Goal: Information Seeking & Learning: Learn about a topic

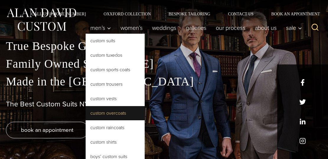
click at [105, 110] on link "Custom Overcoats" at bounding box center [115, 113] width 59 height 14
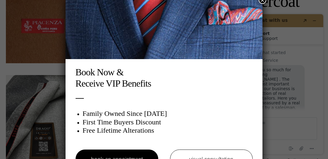
scroll to position [14, 0]
click at [43, 125] on div "Book Now & Receive VIP Benefits Family Owned Since 1913 First Time Buyers Disco…" at bounding box center [164, 79] width 328 height 159
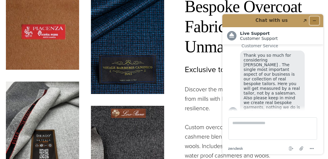
click at [316, 21] on icon "Minimize widget" at bounding box center [314, 21] width 3 height 0
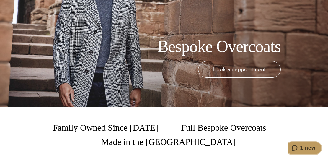
scroll to position [0, 0]
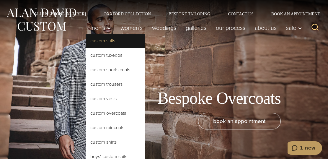
click at [103, 40] on link "Custom Suits" at bounding box center [115, 41] width 59 height 14
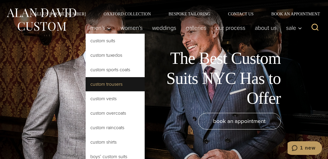
click at [102, 84] on link "Custom Trousers" at bounding box center [115, 84] width 59 height 14
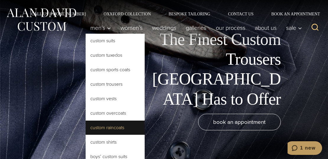
click at [103, 129] on link "Custom Raincoats" at bounding box center [115, 128] width 59 height 14
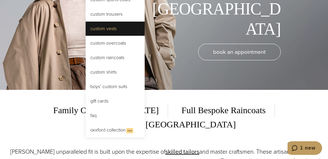
scroll to position [71, 0]
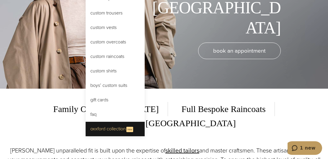
click at [102, 128] on link "Oxxford Collection New" at bounding box center [115, 129] width 59 height 14
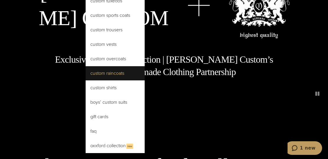
scroll to position [56, 0]
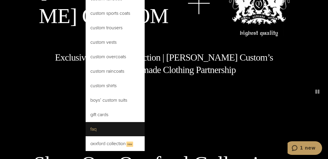
click at [111, 127] on link "FAQ" at bounding box center [115, 129] width 59 height 14
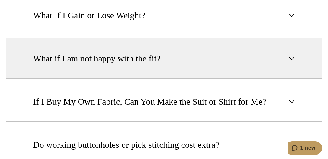
scroll to position [537, 0]
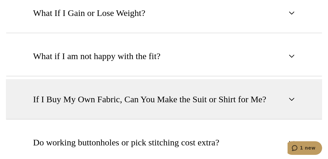
click at [91, 106] on button "If I Buy My Own Fabric, Can You Make the Suit or Shirt for Me?" at bounding box center [164, 99] width 316 height 40
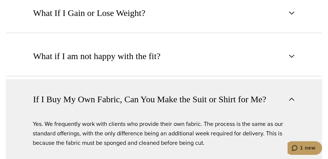
click at [93, 102] on span "If I Buy My Own Fabric, Can You Make the Suit or Shirt for Me?" at bounding box center [149, 99] width 233 height 13
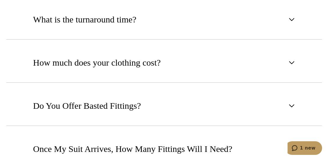
scroll to position [0, 0]
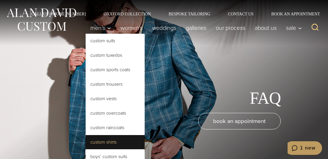
click at [112, 141] on link "Custom Shirts" at bounding box center [115, 142] width 59 height 14
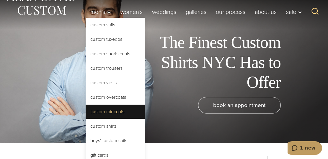
scroll to position [17, 0]
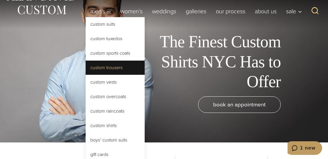
click at [103, 68] on link "Custom Trousers" at bounding box center [115, 68] width 59 height 14
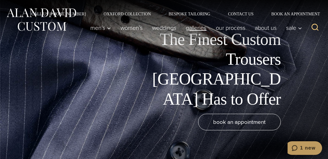
click at [191, 27] on link "Galleries" at bounding box center [196, 28] width 30 height 12
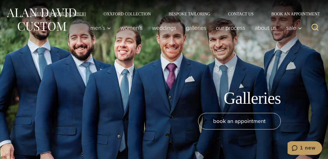
click at [45, 14] on link "Call Us [PHONE_NUMBER]" at bounding box center [58, 14] width 72 height 4
click at [38, 22] on img at bounding box center [41, 19] width 71 height 26
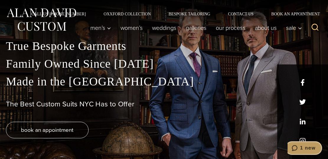
click at [300, 146] on span "1 new" at bounding box center [296, 148] width 8 height 6
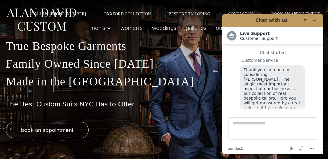
scroll to position [25, 0]
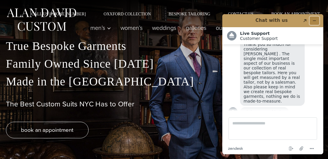
click at [315, 21] on icon "Minimize widget" at bounding box center [314, 21] width 3 height 0
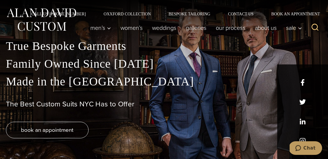
click at [189, 123] on div "book an appointment" at bounding box center [164, 130] width 316 height 17
